Goal: Navigation & Orientation: Find specific page/section

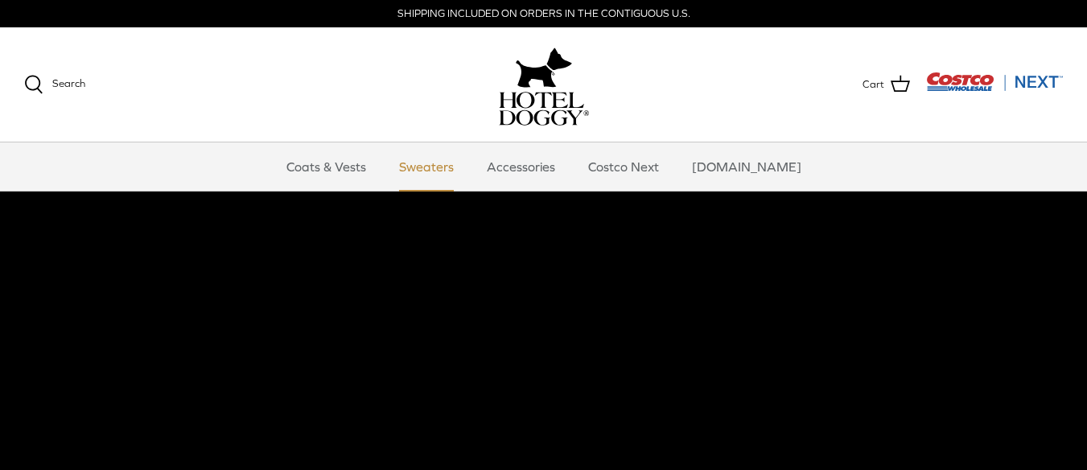
click at [449, 183] on link "Sweaters" at bounding box center [427, 166] width 84 height 48
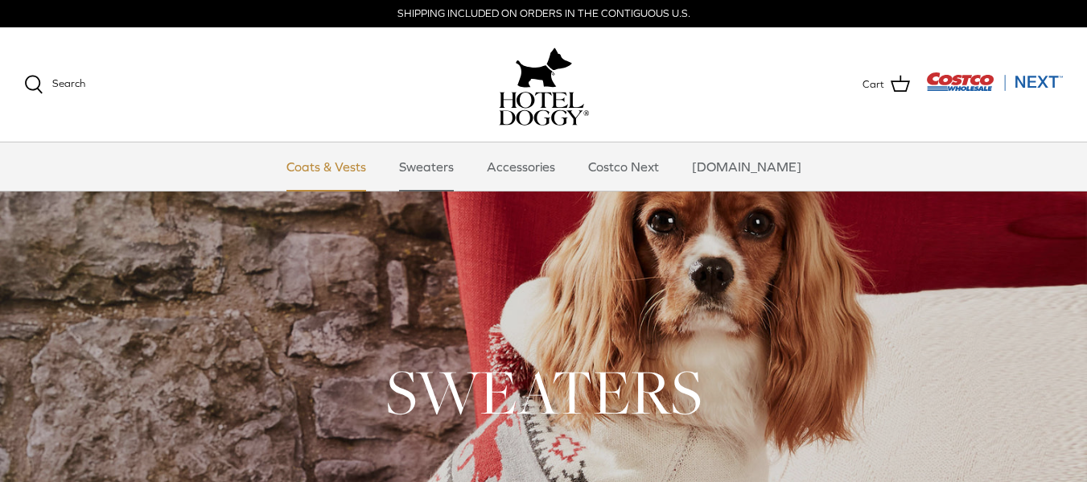
click at [365, 162] on link "Coats & Vests" at bounding box center [326, 166] width 109 height 48
